Goal: Task Accomplishment & Management: Manage account settings

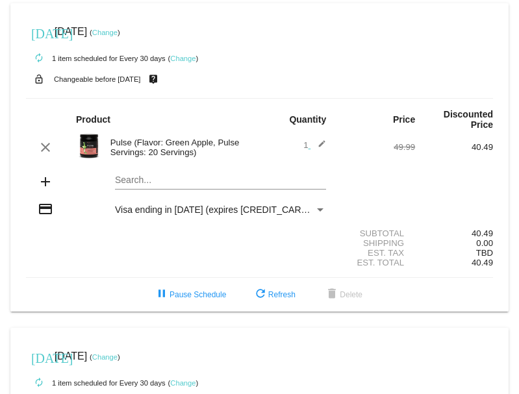
click at [118, 32] on link "Change" at bounding box center [104, 33] width 25 height 8
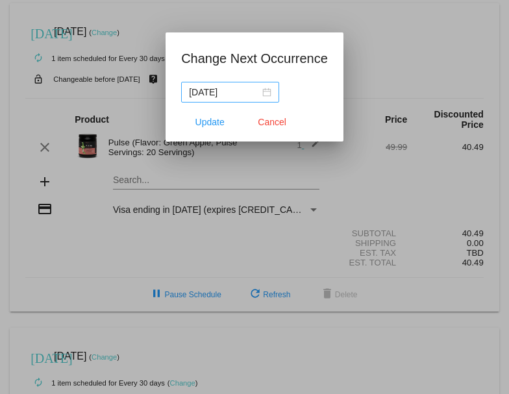
click at [266, 97] on div "[DATE]" at bounding box center [230, 92] width 83 height 14
drag, startPoint x: 505, startPoint y: 112, endPoint x: 499, endPoint y: 147, distance: 35.7
click at [499, 147] on div at bounding box center [254, 197] width 509 height 394
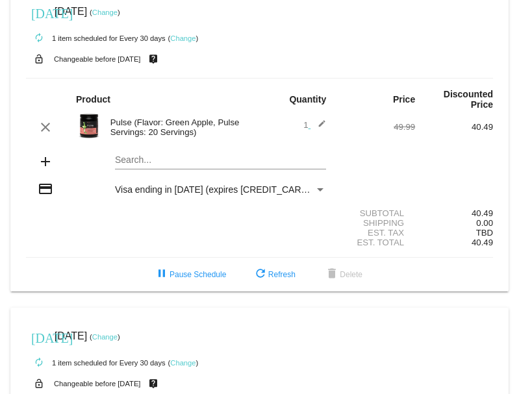
scroll to position [17, 0]
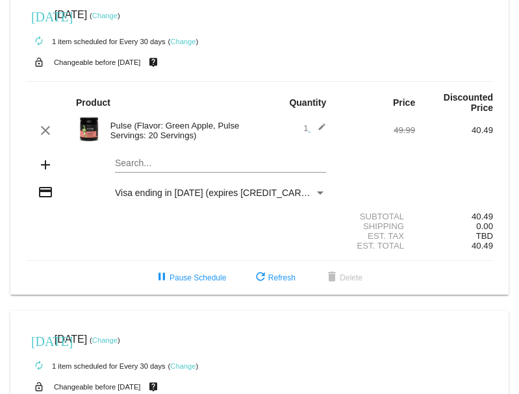
click at [118, 17] on link "Change" at bounding box center [104, 16] width 25 height 8
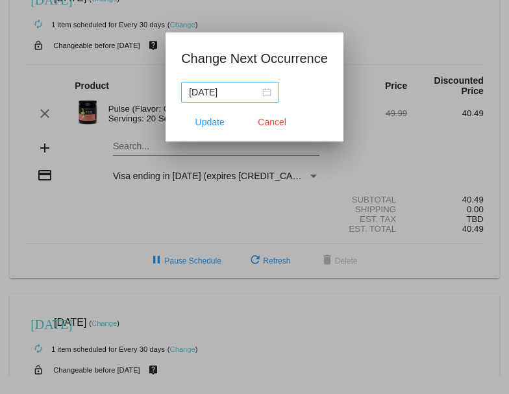
click at [266, 92] on div "[DATE]" at bounding box center [230, 92] width 83 height 14
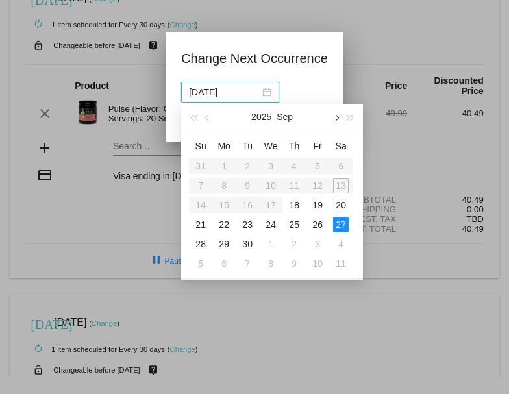
click at [338, 119] on button "button" at bounding box center [336, 117] width 14 height 26
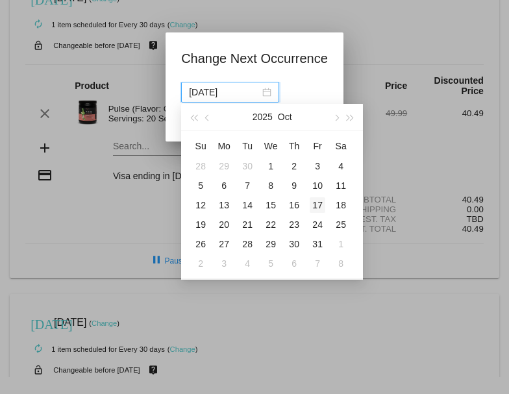
click at [317, 204] on div "17" at bounding box center [318, 205] width 16 height 16
type input "[DATE]"
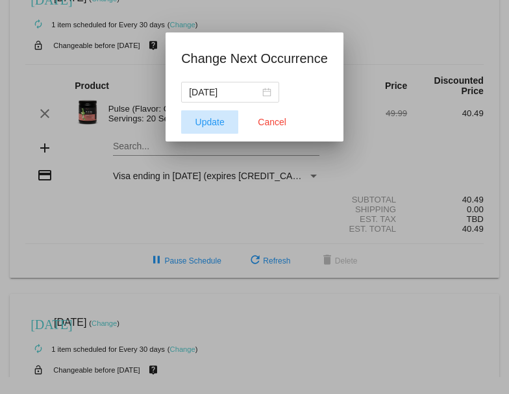
click at [212, 121] on span "Update" at bounding box center [210, 122] width 29 height 10
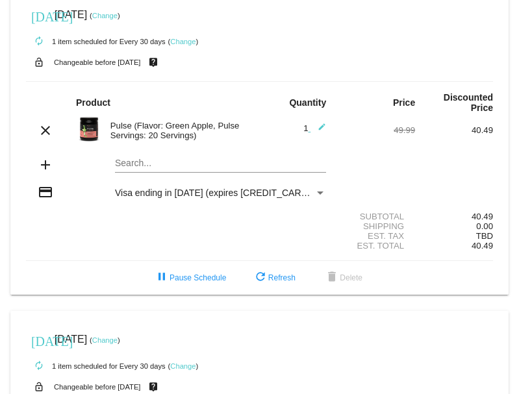
click at [135, 162] on div "Search..." at bounding box center [220, 159] width 211 height 25
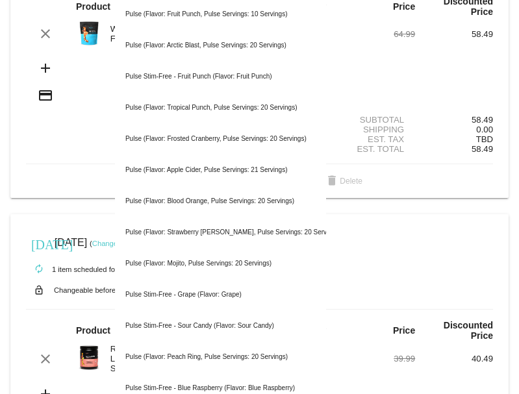
scroll to position [409, 0]
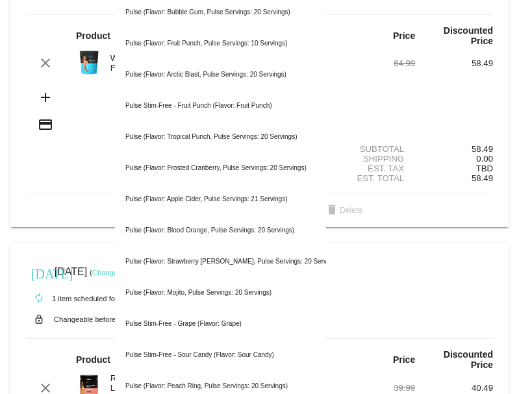
type input "Pulse flavor"
click at [440, 97] on div "add Search..." at bounding box center [259, 99] width 467 height 37
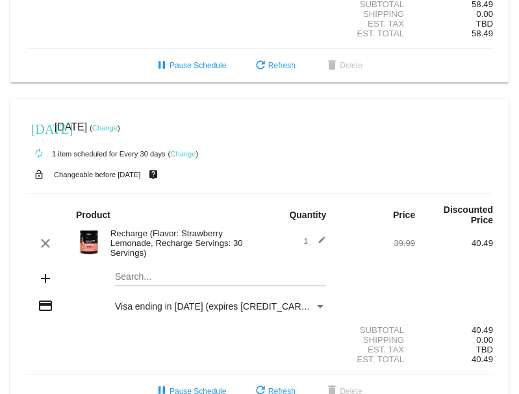
scroll to position [567, 0]
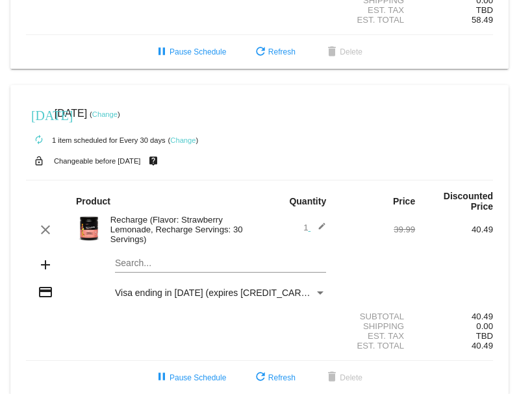
click at [118, 110] on link "Change" at bounding box center [104, 114] width 25 height 8
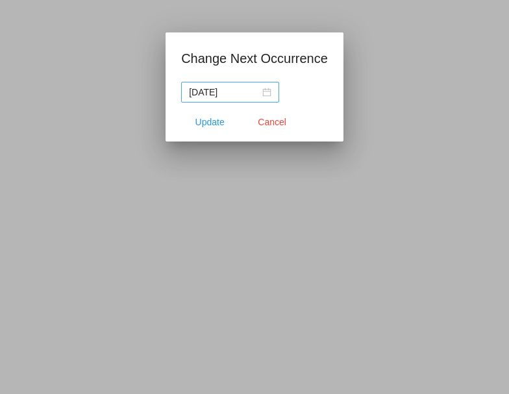
click at [263, 94] on div "[DATE]" at bounding box center [230, 92] width 83 height 14
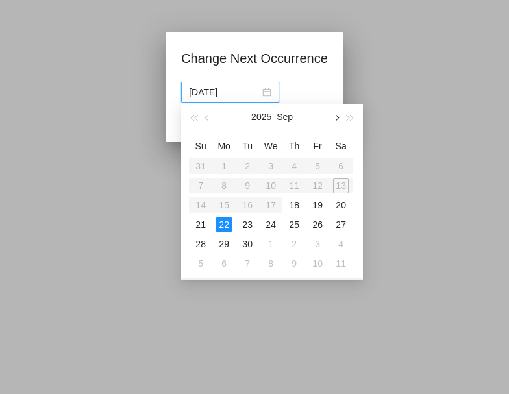
click at [338, 119] on button "button" at bounding box center [336, 117] width 14 height 26
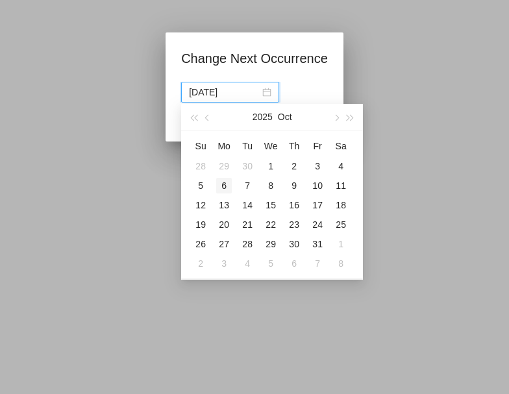
click at [224, 188] on div "6" at bounding box center [224, 186] width 16 height 16
type input "[DATE]"
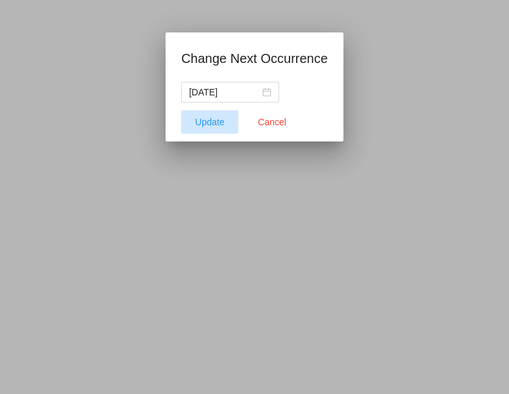
click at [201, 123] on span "Update" at bounding box center [210, 122] width 29 height 10
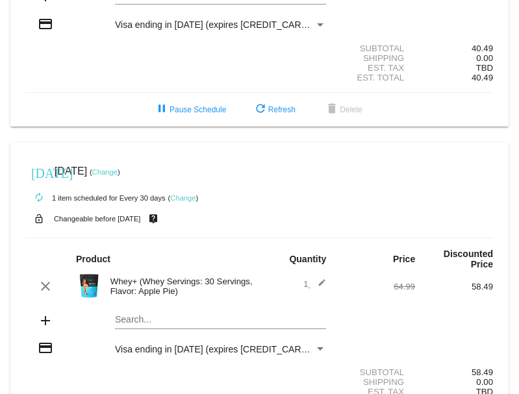
scroll to position [197, 0]
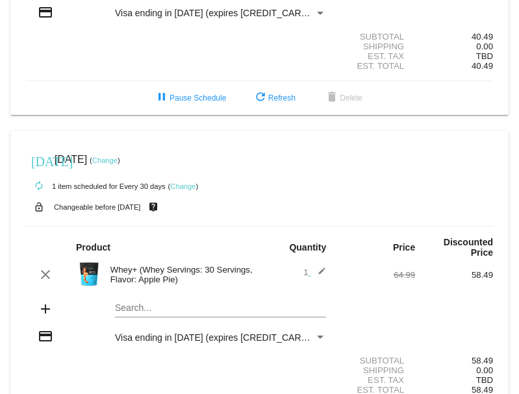
click at [318, 173] on div "autorenew 1 item scheduled for Every 30 days ( Change )" at bounding box center [259, 186] width 467 height 26
